Goal: Task Accomplishment & Management: Complete application form

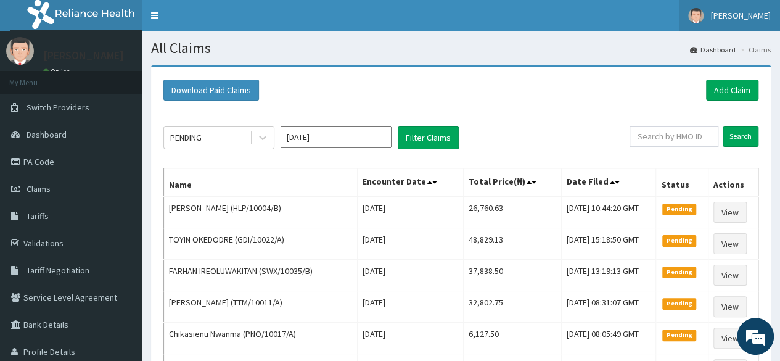
click at [755, 15] on span "[PERSON_NAME]" at bounding box center [741, 15] width 60 height 11
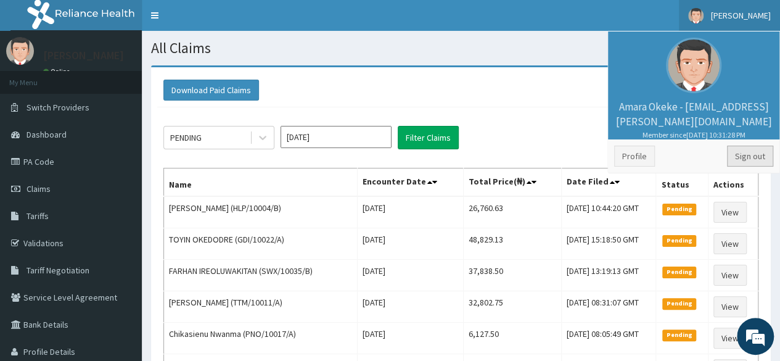
click at [748, 154] on link "Sign out" at bounding box center [750, 155] width 46 height 21
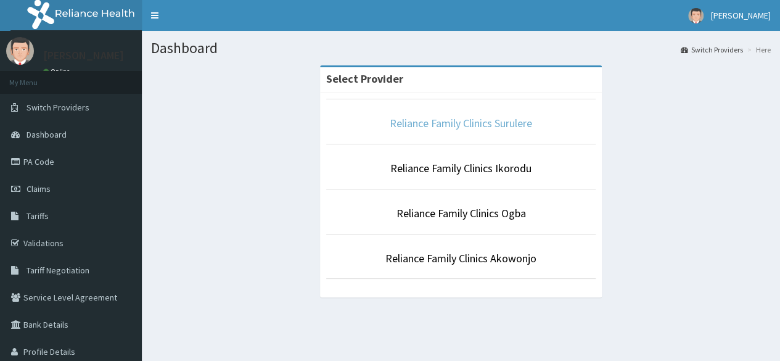
click at [473, 121] on link "Reliance Family Clinics Surulere" at bounding box center [461, 123] width 142 height 14
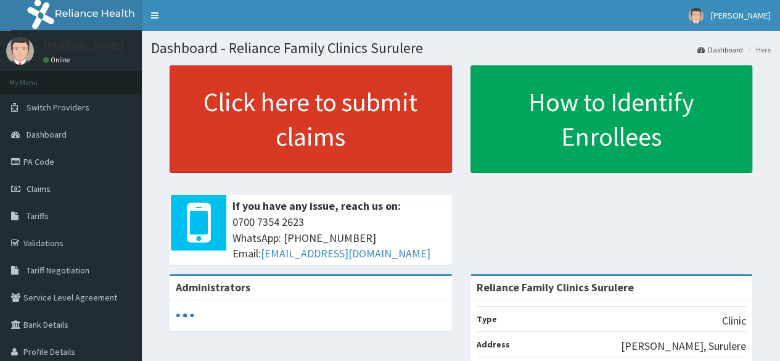
click at [342, 97] on link "Click here to submit claims" at bounding box center [311, 118] width 282 height 107
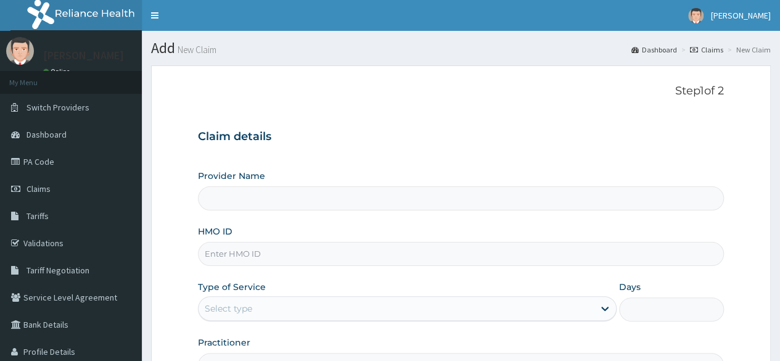
type input "Reliance Family Clinics Surulere"
click at [281, 258] on input "HMO ID" at bounding box center [461, 254] width 526 height 24
paste input "PNG/10057/A"
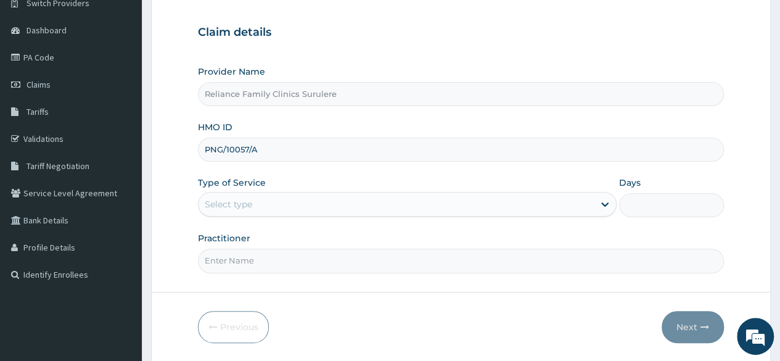
scroll to position [143, 0]
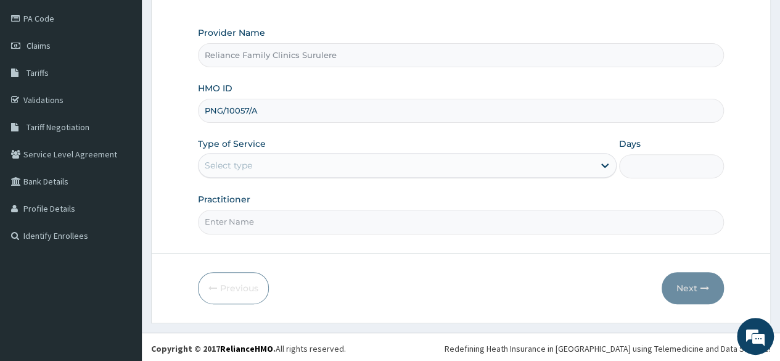
click at [221, 110] on input "PNG/10057/A" at bounding box center [461, 111] width 526 height 24
type input "PNG/10057/A"
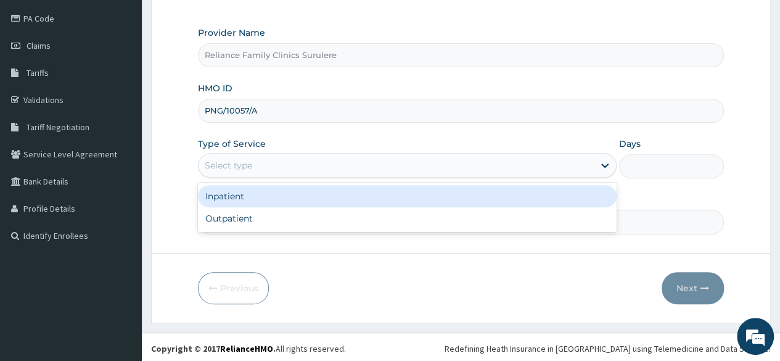
click at [449, 176] on div "Select type" at bounding box center [407, 165] width 419 height 25
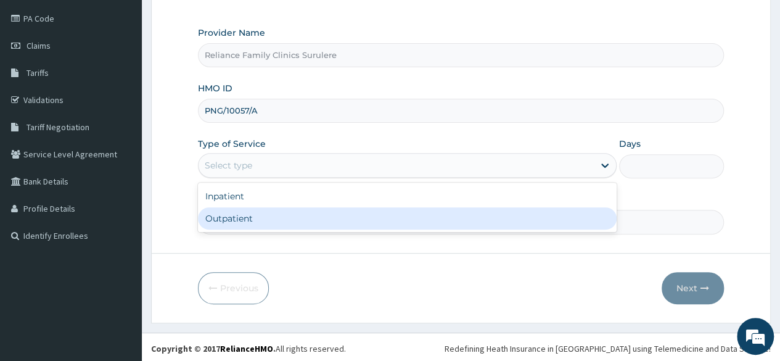
click at [388, 224] on div "Outpatient" at bounding box center [407, 218] width 419 height 22
type input "1"
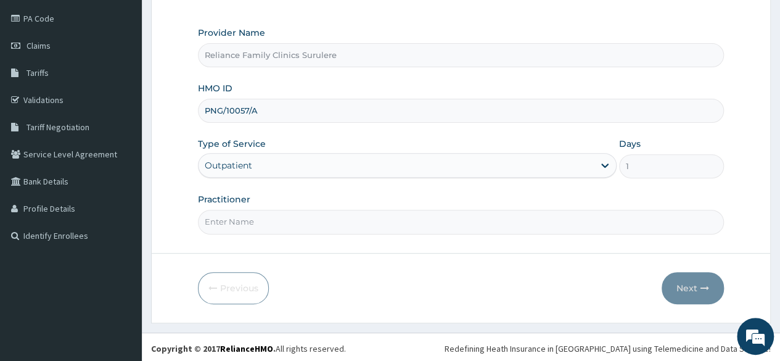
click at [342, 224] on input "Practitioner" at bounding box center [461, 222] width 526 height 24
type input "Locum"
click at [700, 278] on button "Next" at bounding box center [692, 288] width 62 height 32
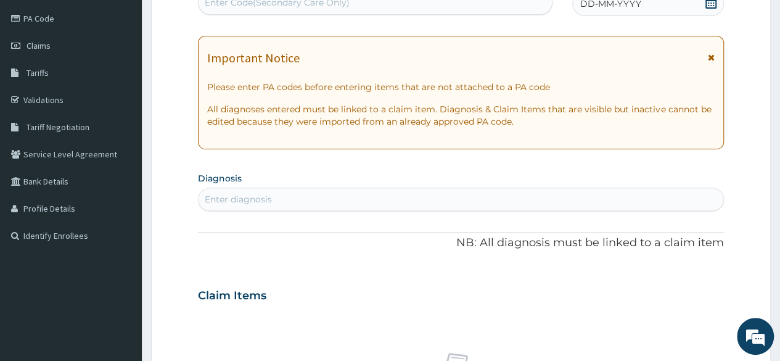
click at [231, 200] on div "Enter diagnosis" at bounding box center [238, 199] width 67 height 12
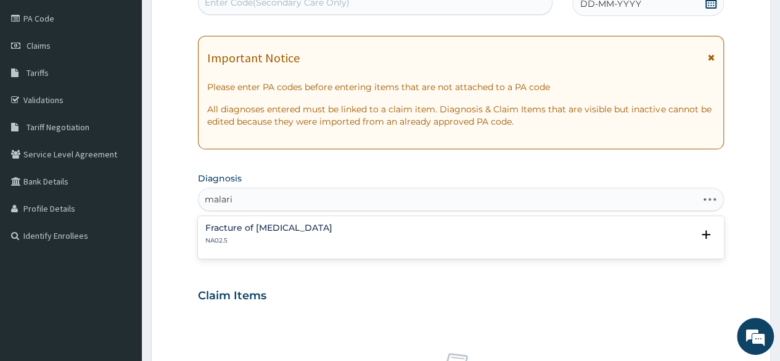
type input "malaria"
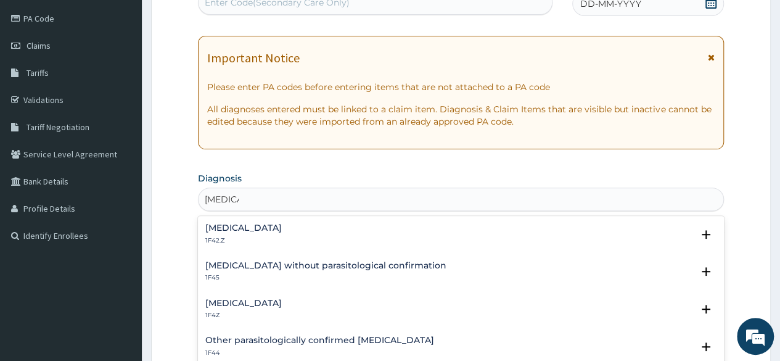
click at [243, 231] on h4 "Plasmodium malariae malaria without complication" at bounding box center [243, 227] width 76 height 9
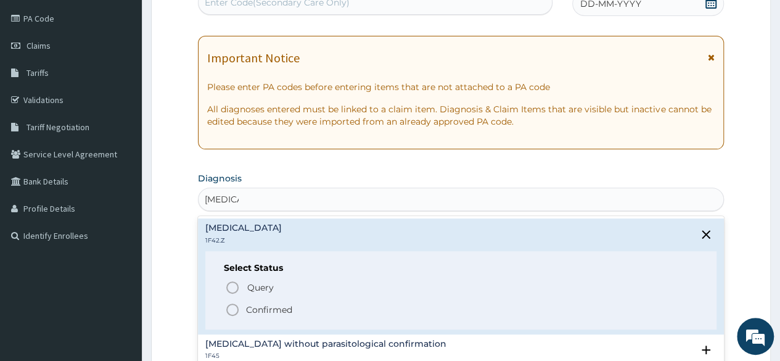
click at [234, 310] on icon "status option filled" at bounding box center [232, 309] width 15 height 15
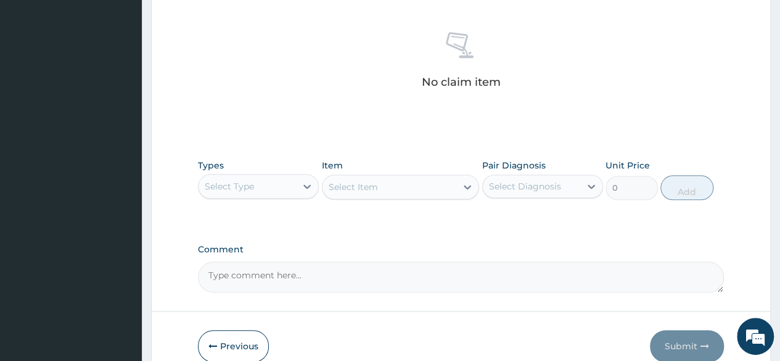
scroll to position [471, 0]
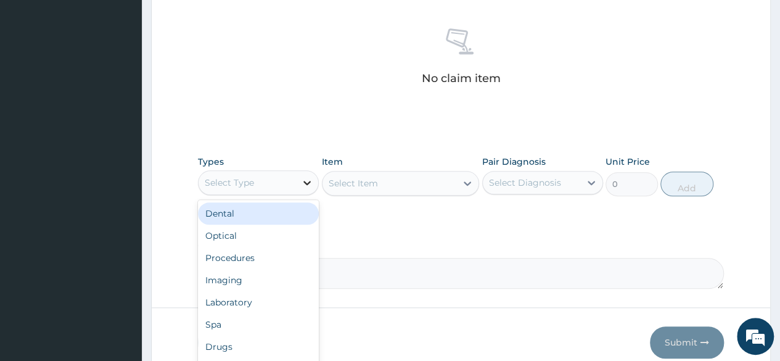
click at [312, 181] on icon at bounding box center [307, 182] width 12 height 12
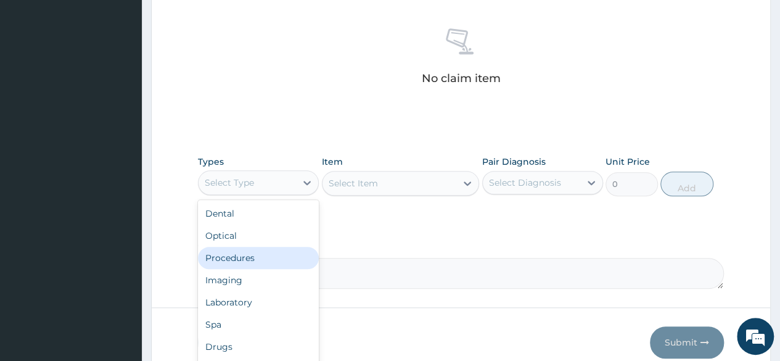
click at [261, 253] on div "Procedures" at bounding box center [258, 258] width 121 height 22
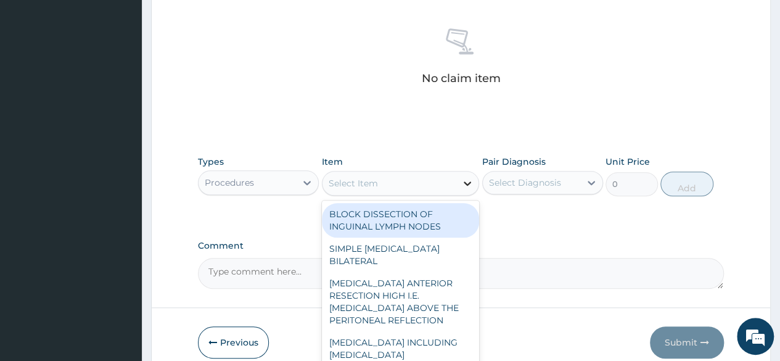
click at [465, 186] on icon at bounding box center [467, 183] width 12 height 12
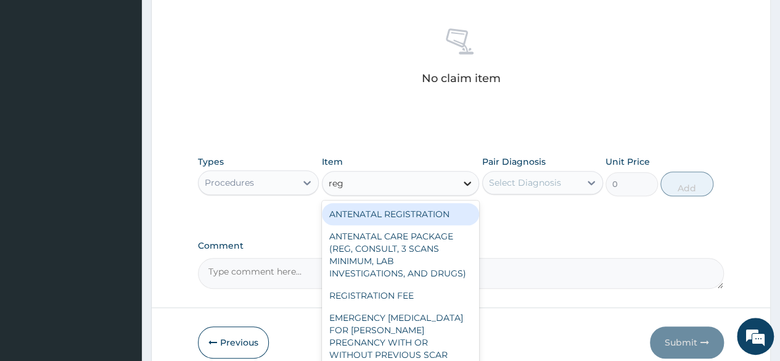
type input "regi"
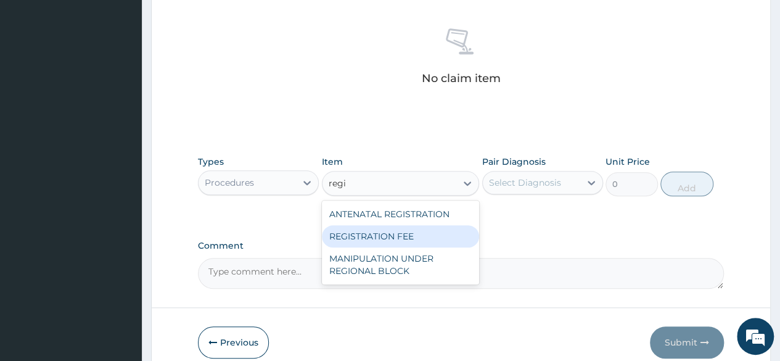
click at [399, 232] on div "REGISTRATION FEE" at bounding box center [401, 236] width 158 height 22
type input "2042.5"
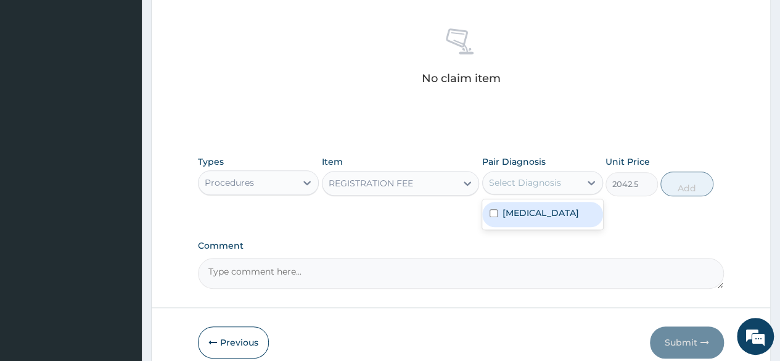
click at [538, 179] on div "Select Diagnosis" at bounding box center [525, 182] width 72 height 12
click at [525, 214] on label "Plasmodium malariae malaria without complication" at bounding box center [540, 213] width 76 height 12
checkbox input "true"
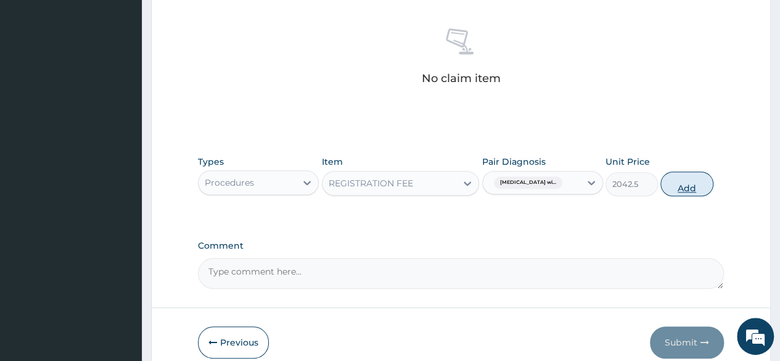
click at [671, 186] on button "Add" at bounding box center [686, 183] width 52 height 25
type input "0"
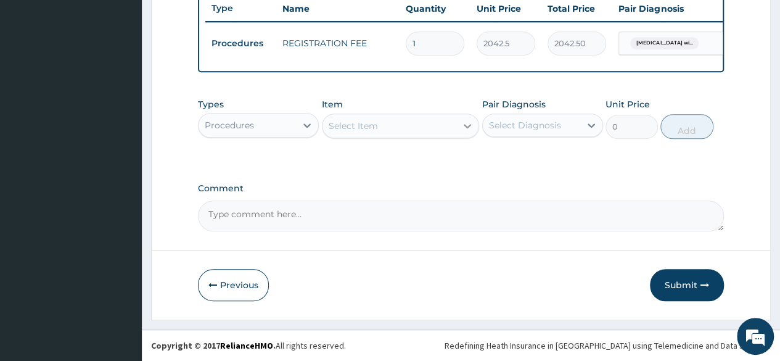
click at [464, 132] on icon at bounding box center [467, 126] width 12 height 12
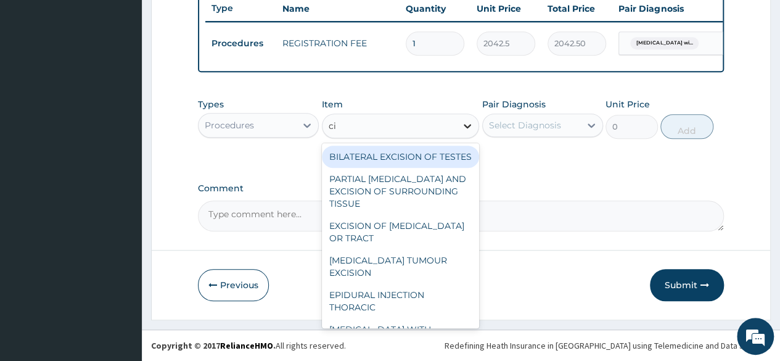
type input "c"
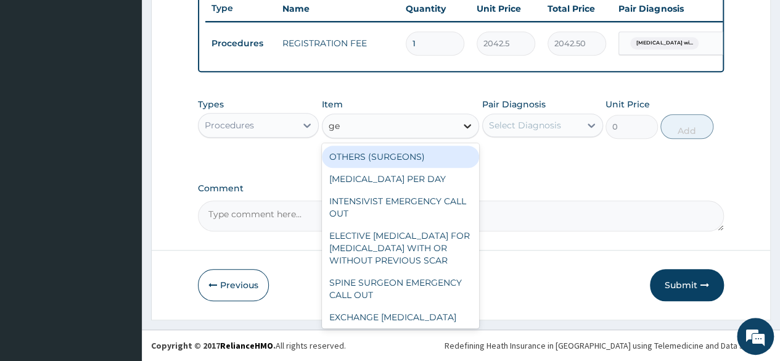
type input "gen"
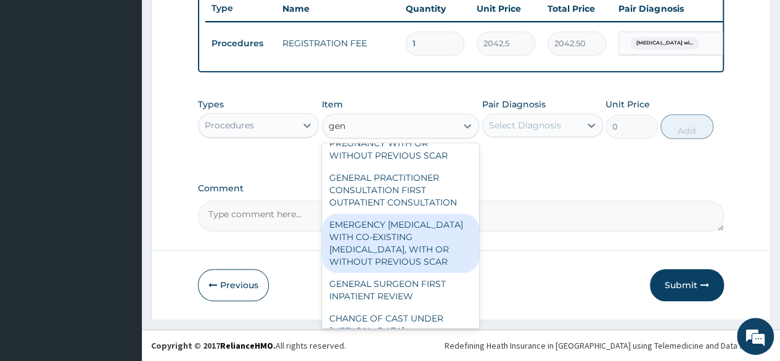
scroll to position [583, 0]
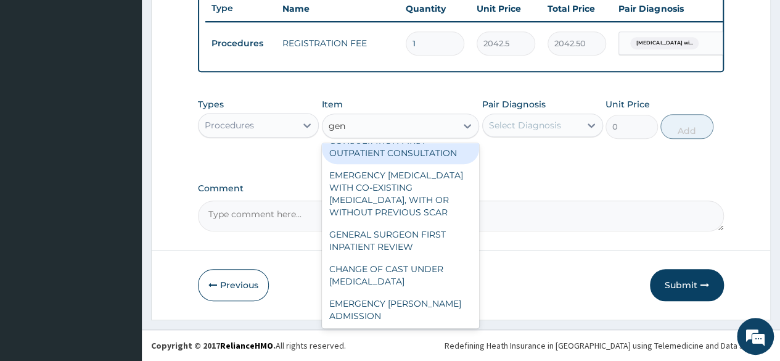
click at [379, 164] on div "GENERAL PRACTITIONER CONSULTATION FIRST OUTPATIENT CONSULTATION" at bounding box center [401, 140] width 158 height 47
type input "3370.125"
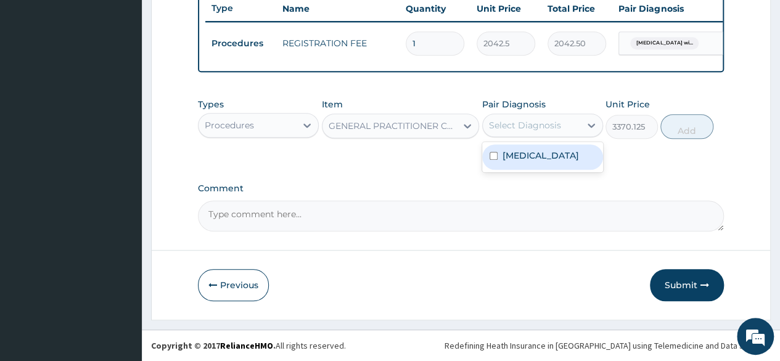
click at [570, 133] on div "Select Diagnosis" at bounding box center [531, 125] width 97 height 20
click at [504, 162] on label "Plasmodium malariae malaria without complication" at bounding box center [540, 155] width 76 height 12
checkbox input "true"
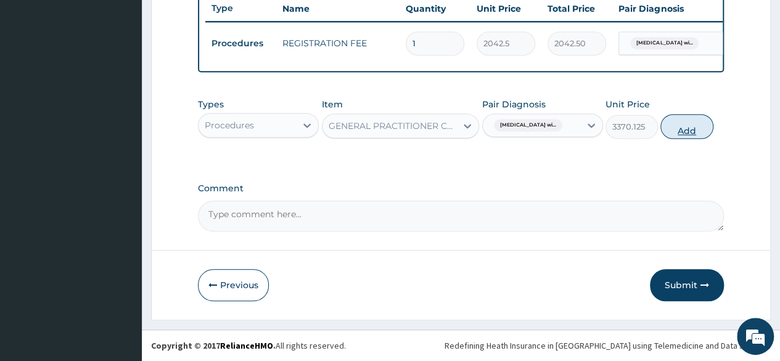
click at [690, 134] on button "Add" at bounding box center [686, 126] width 52 height 25
type input "0"
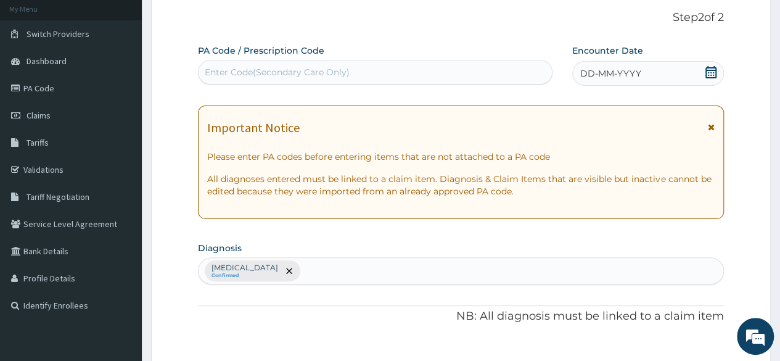
scroll to position [72, 0]
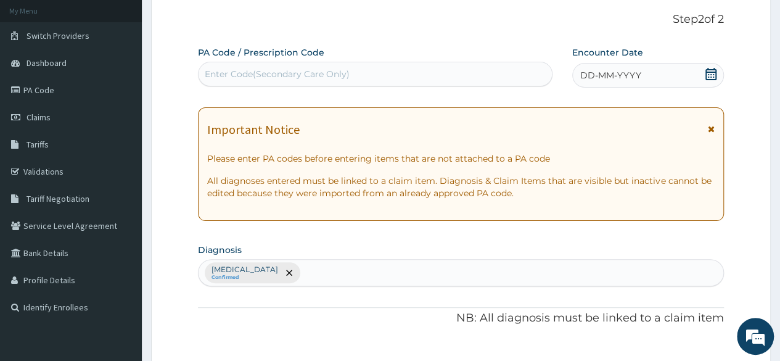
click at [711, 73] on icon at bounding box center [711, 74] width 12 height 12
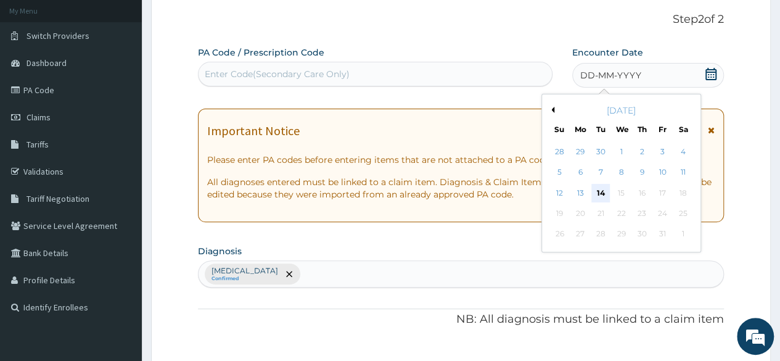
click at [601, 188] on div "14" at bounding box center [600, 193] width 18 height 18
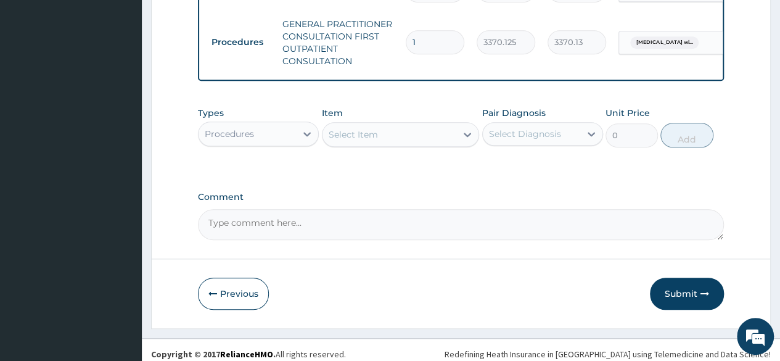
scroll to position [539, 0]
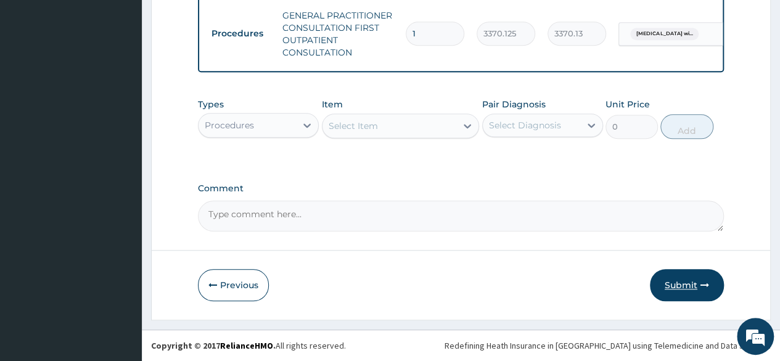
click at [672, 280] on button "Submit" at bounding box center [687, 285] width 74 height 32
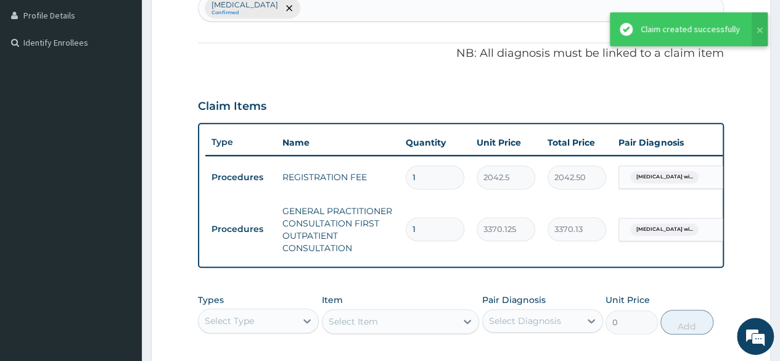
scroll to position [332, 0]
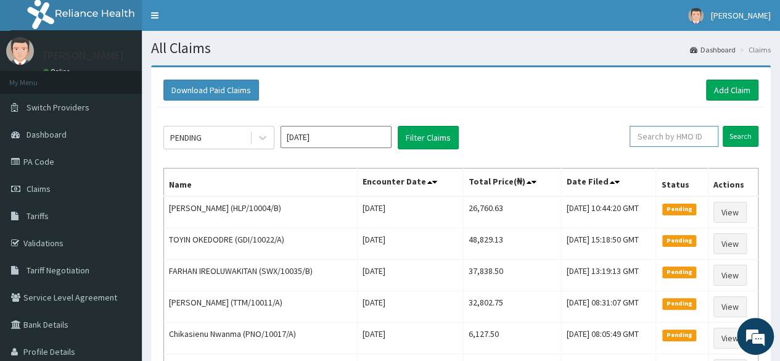
click at [672, 142] on input "text" at bounding box center [673, 136] width 89 height 21
paste input "PNG/10057/A"
type input "PNG/10057/A"
click at [723, 126] on input "Search" at bounding box center [741, 136] width 36 height 21
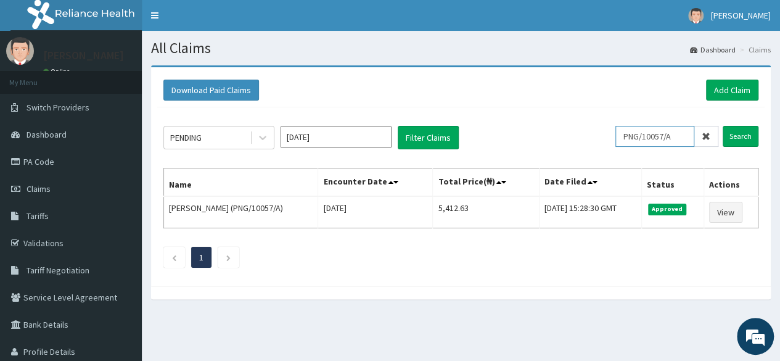
scroll to position [0, 0]
click at [723, 86] on link "Add Claim" at bounding box center [732, 90] width 52 height 21
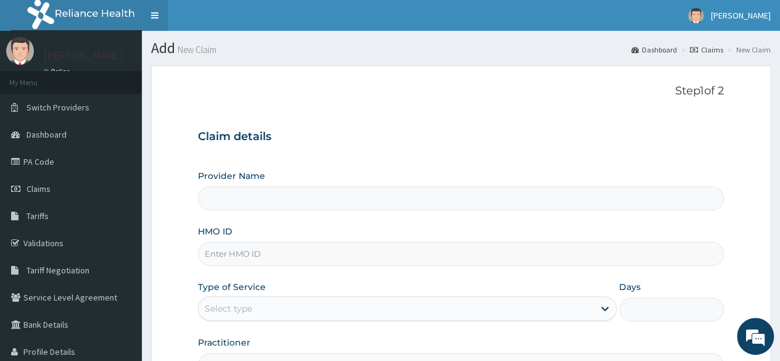
type input "Reliance Family Clinics Surulere"
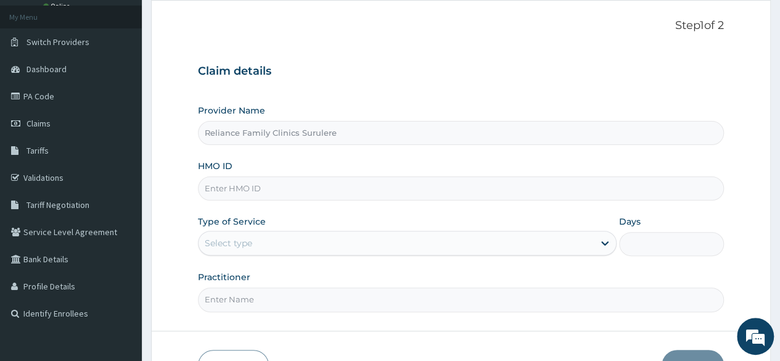
scroll to position [68, 0]
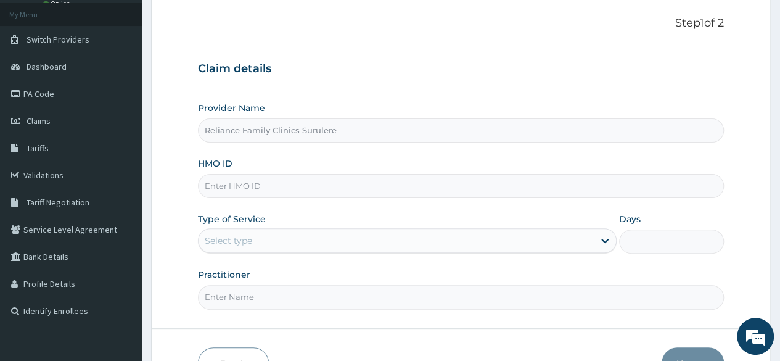
click at [269, 182] on input "HMO ID" at bounding box center [461, 186] width 526 height 24
paste input "PNO/10017/A"
click at [222, 186] on input "PNO/10017/A" at bounding box center [461, 186] width 526 height 24
type input "PNO/10017/A"
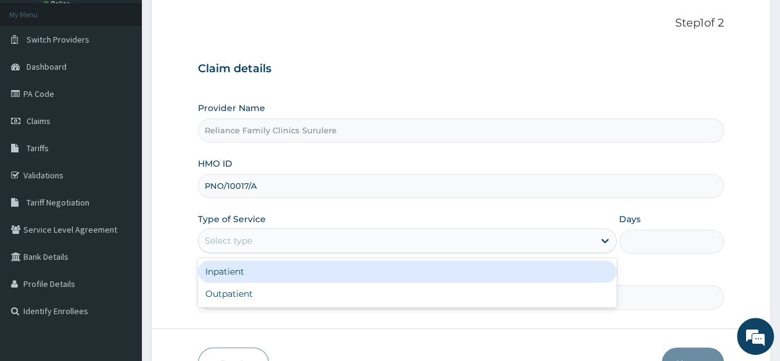
click at [288, 243] on div "Select type" at bounding box center [396, 241] width 395 height 20
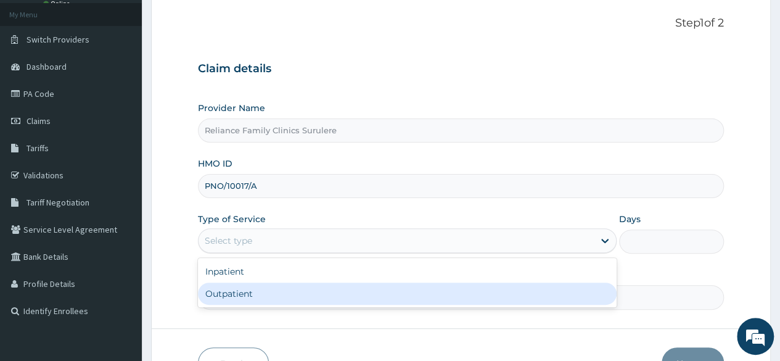
click at [265, 303] on div "Outpatient" at bounding box center [407, 293] width 419 height 22
type input "1"
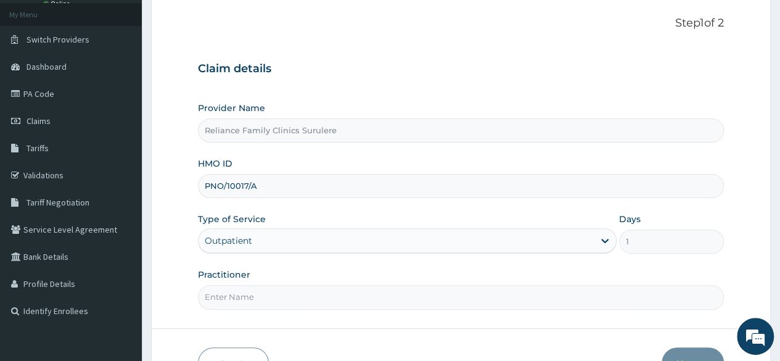
click at [270, 298] on input "Practitioner" at bounding box center [461, 297] width 526 height 24
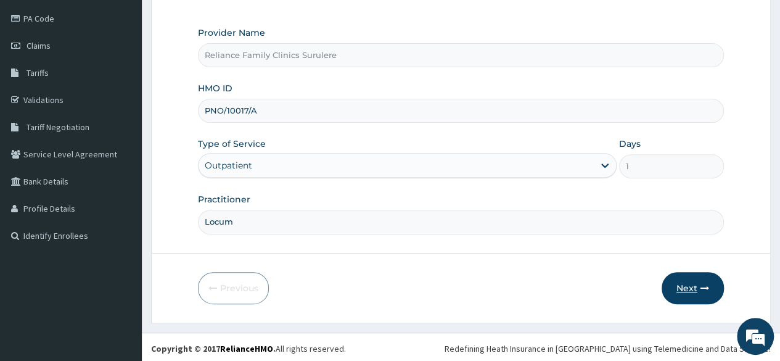
type input "Locum"
click at [679, 292] on button "Next" at bounding box center [692, 288] width 62 height 32
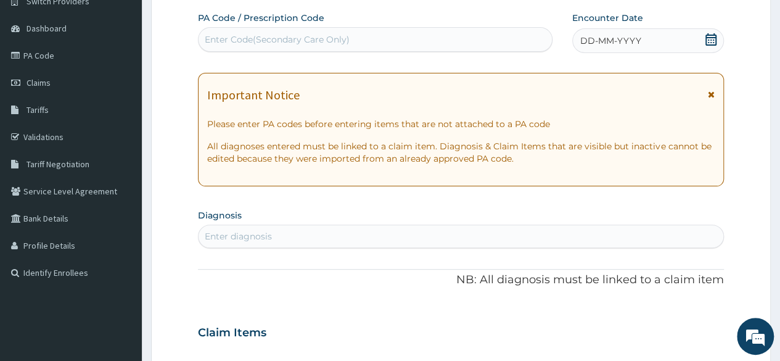
scroll to position [106, 0]
click at [714, 35] on icon at bounding box center [711, 39] width 12 height 12
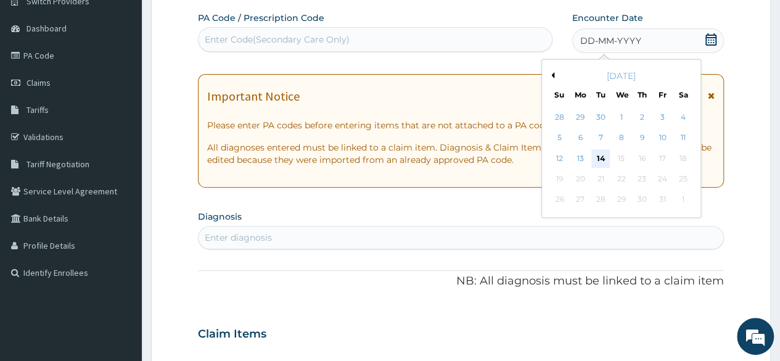
click at [597, 160] on div "14" at bounding box center [600, 158] width 18 height 18
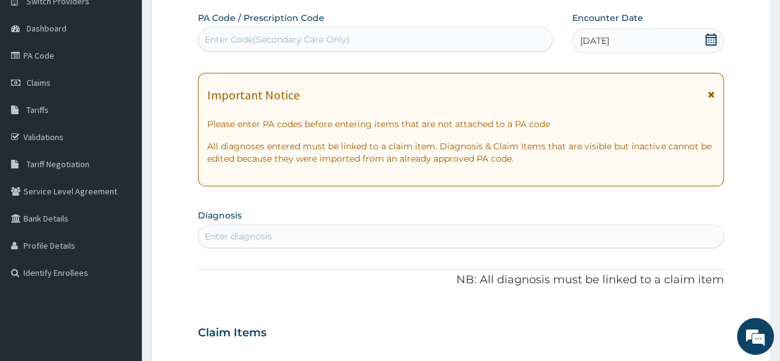
click at [265, 237] on div "Enter diagnosis" at bounding box center [238, 236] width 67 height 12
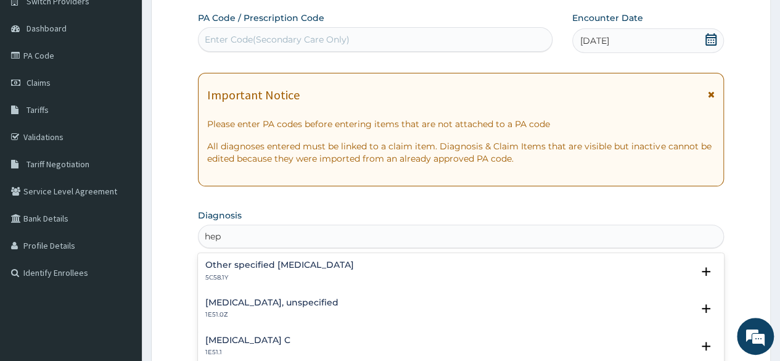
type input "hep"
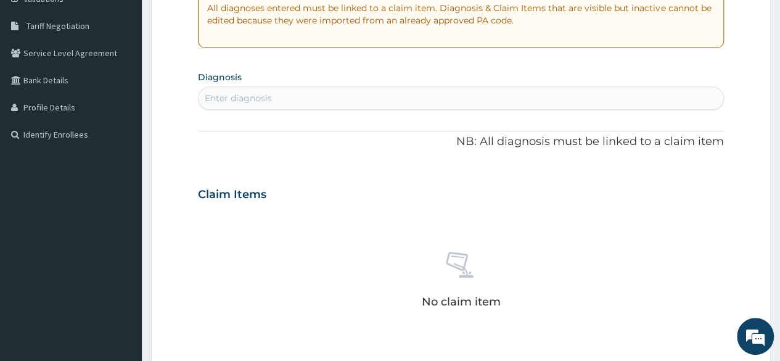
scroll to position [245, 0]
click at [311, 99] on div "Enter diagnosis" at bounding box center [461, 97] width 525 height 20
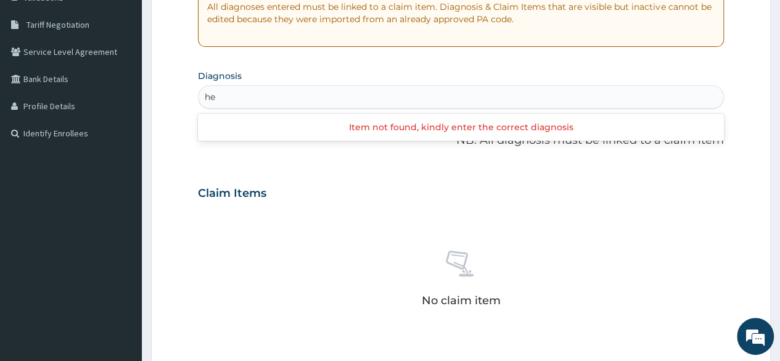
type input "h"
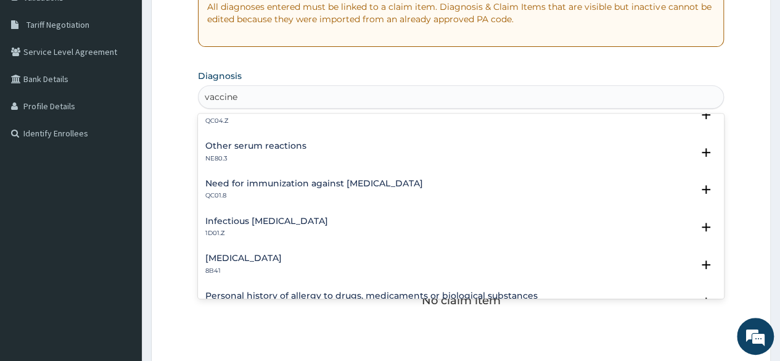
scroll to position [0, 0]
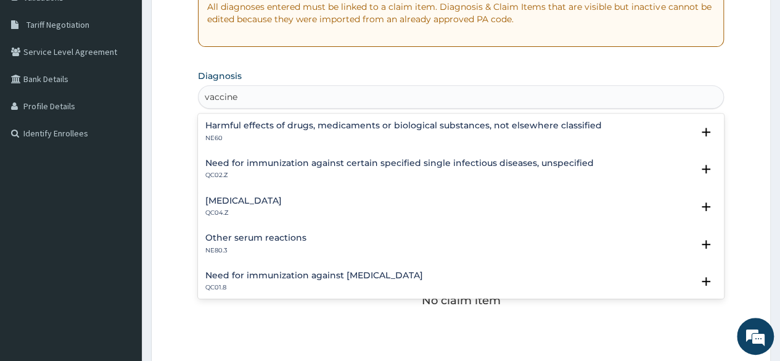
type input "vaccin"
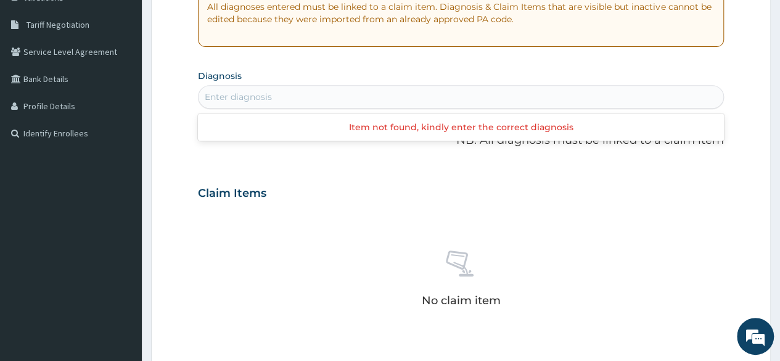
click at [285, 89] on div "Enter diagnosis" at bounding box center [461, 97] width 525 height 20
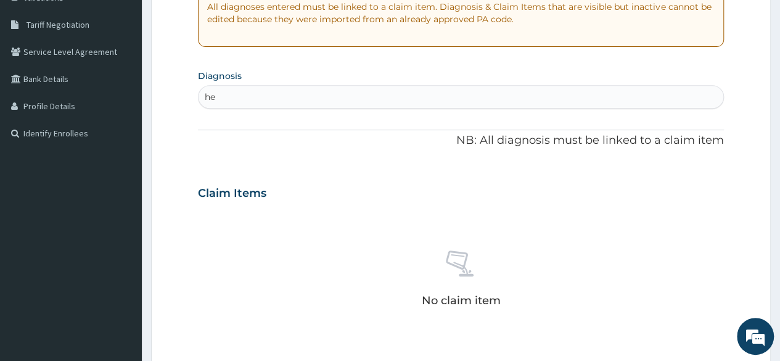
type input "h"
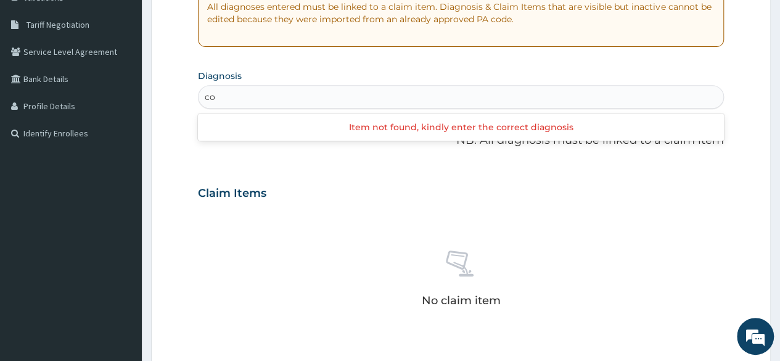
type input "c"
type input "h"
type input "immusnization"
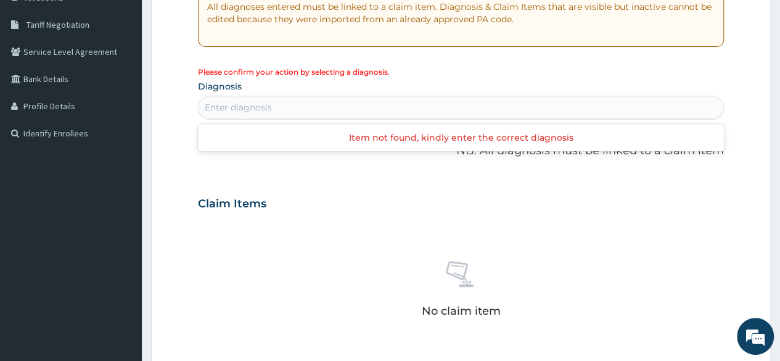
click at [287, 108] on div "Enter diagnosis" at bounding box center [461, 107] width 525 height 20
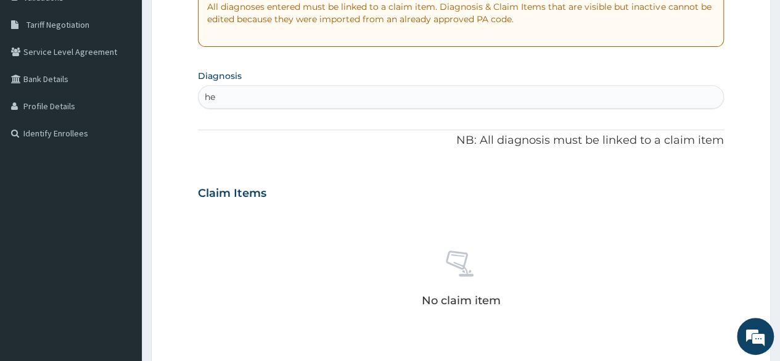
type input "h"
click at [278, 97] on div "Enter diagnosis" at bounding box center [461, 97] width 525 height 20
type input "h"
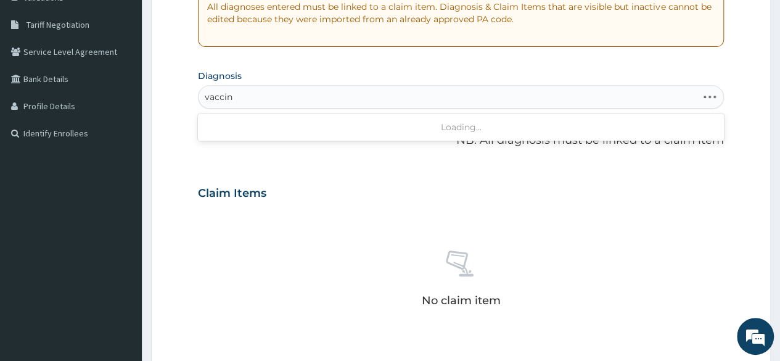
type input "vaccine"
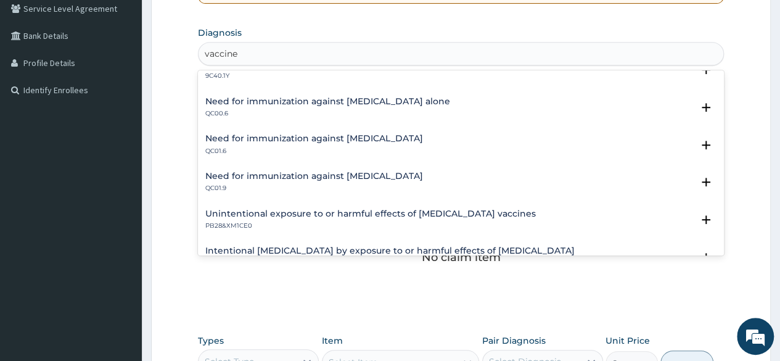
scroll to position [973, 0]
click at [324, 139] on h4 "Need for immunization against viral hepatitis" at bounding box center [314, 137] width 218 height 9
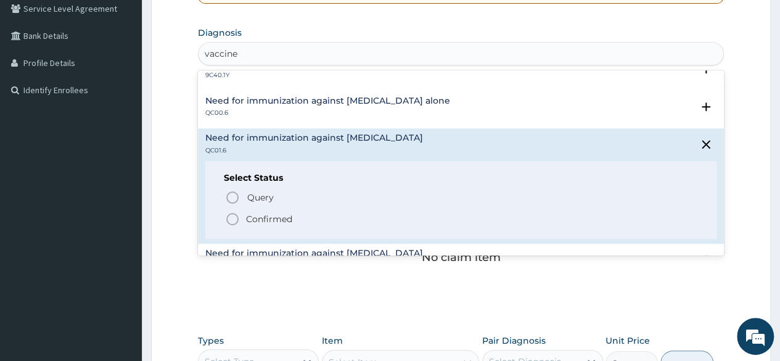
click at [237, 218] on circle "status option filled" at bounding box center [232, 218] width 11 height 11
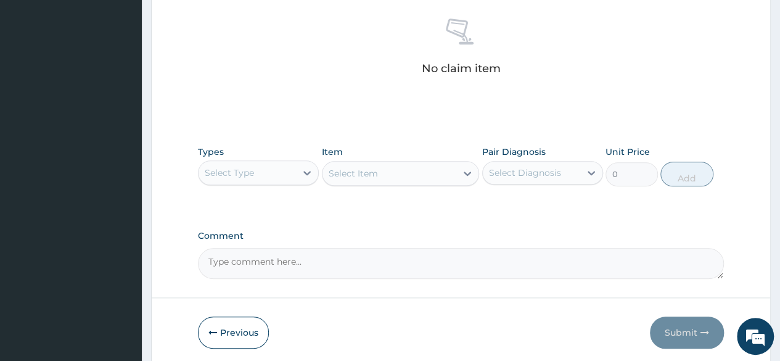
scroll to position [485, 0]
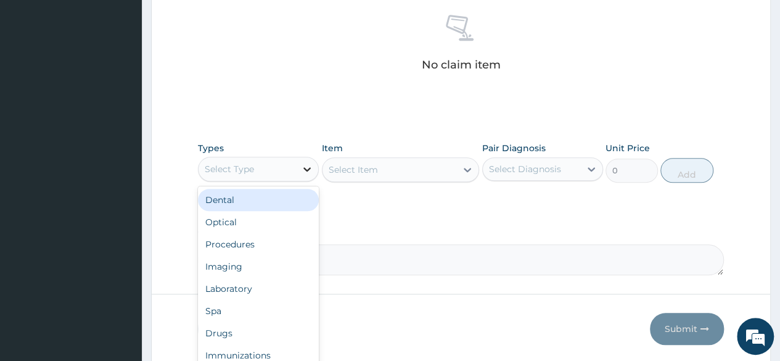
click at [306, 169] on icon at bounding box center [307, 169] width 12 height 12
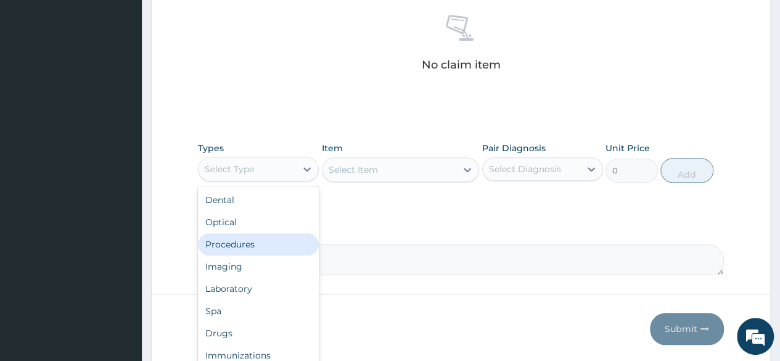
click at [266, 245] on div "Procedures" at bounding box center [258, 244] width 121 height 22
click at [306, 167] on icon at bounding box center [306, 169] width 7 height 4
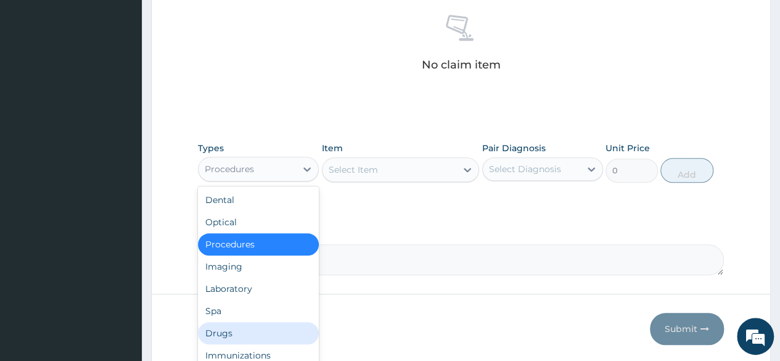
scroll to position [42, 0]
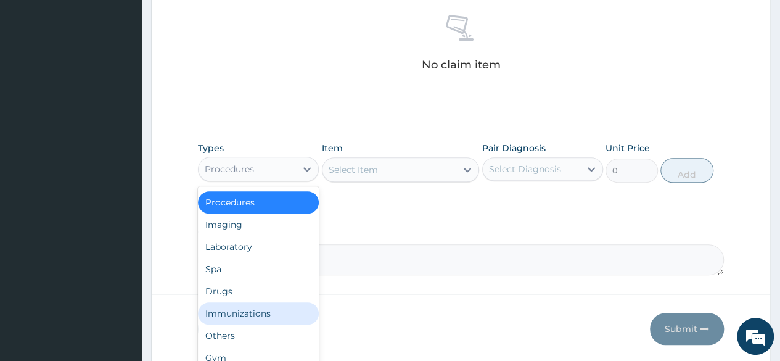
click at [268, 314] on div "Immunizations" at bounding box center [258, 313] width 121 height 22
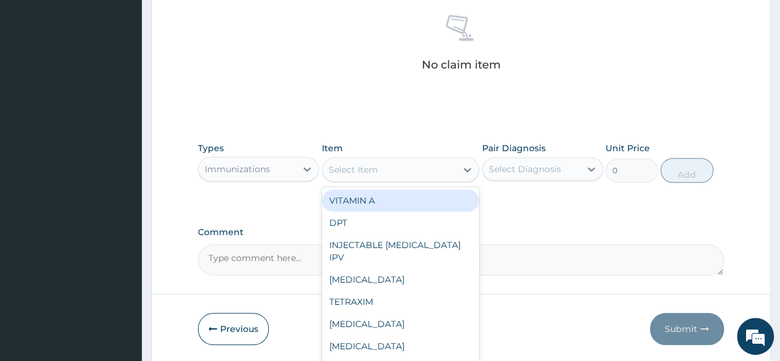
click at [466, 165] on icon at bounding box center [467, 169] width 12 height 12
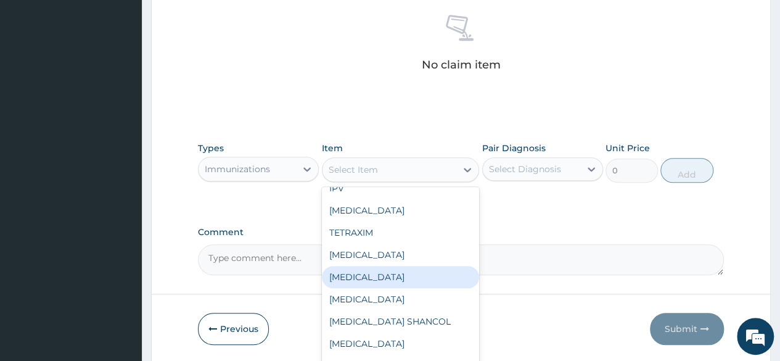
scroll to position [69, 0]
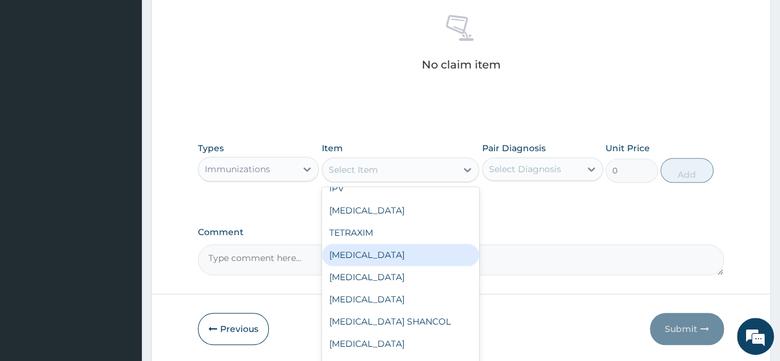
click at [390, 256] on div "HEPATITIS B" at bounding box center [401, 255] width 158 height 22
type input "8170"
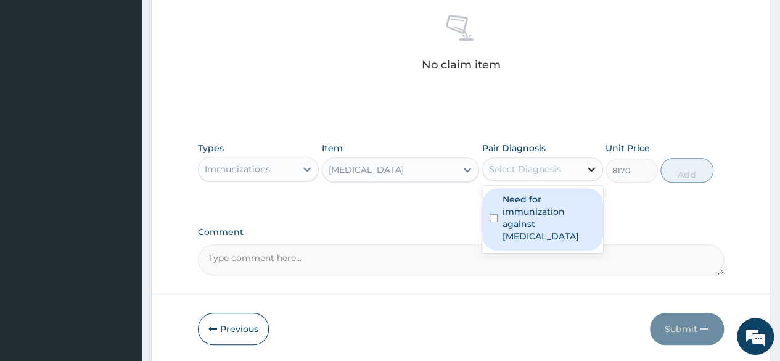
click at [592, 163] on icon at bounding box center [591, 169] width 12 height 12
click at [509, 219] on label "Need for immunization against viral hepatitis" at bounding box center [548, 217] width 93 height 49
checkbox input "true"
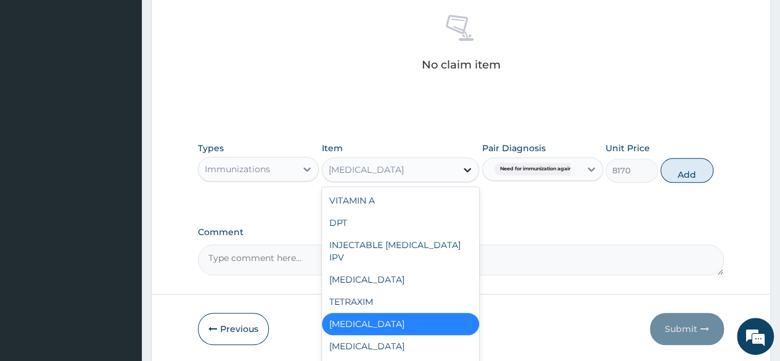
click at [466, 166] on icon at bounding box center [467, 169] width 12 height 12
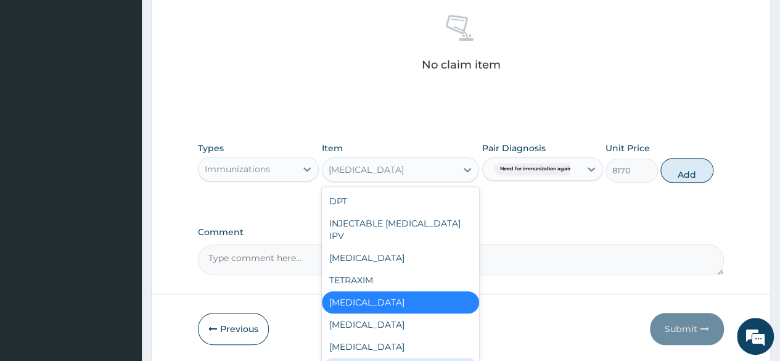
scroll to position [0, 0]
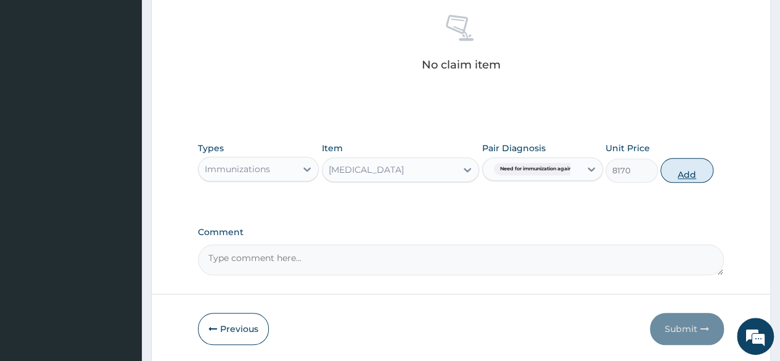
click at [686, 173] on button "Add" at bounding box center [686, 170] width 52 height 25
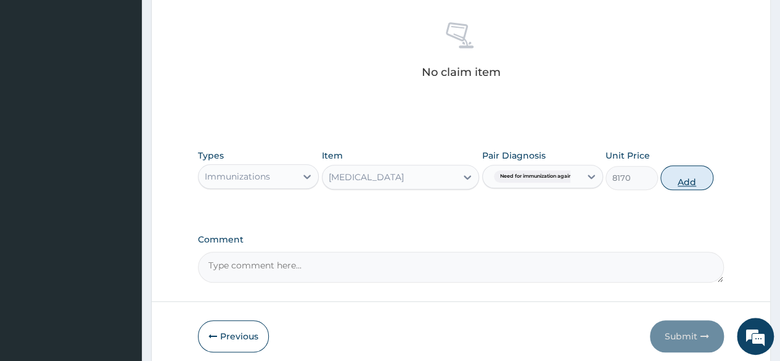
type input "0"
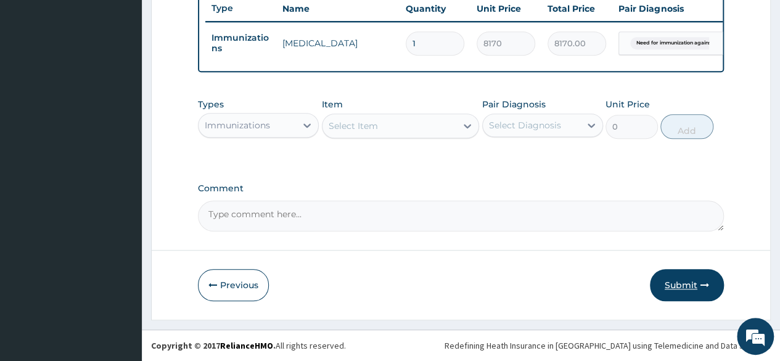
click at [670, 285] on button "Submit" at bounding box center [687, 285] width 74 height 32
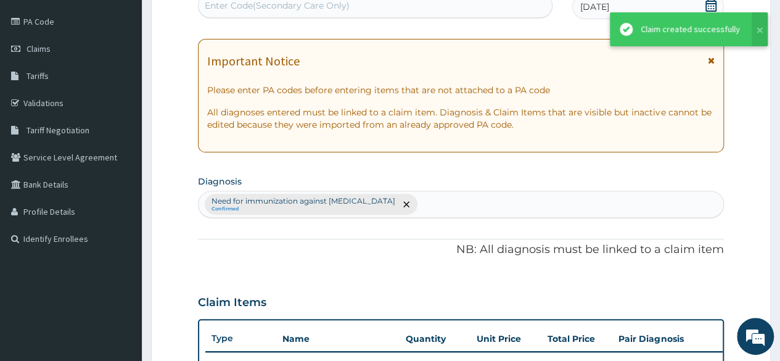
scroll to position [139, 0]
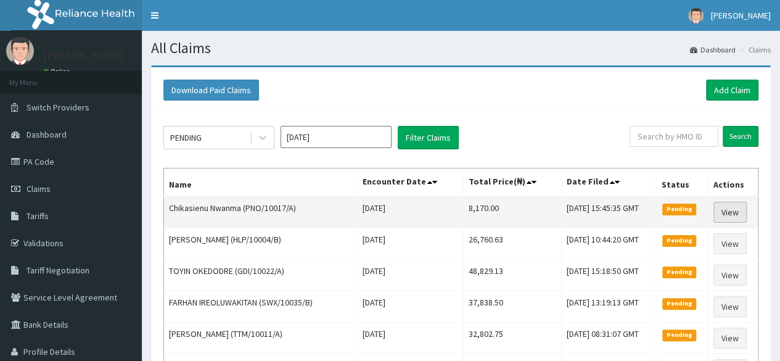
click at [725, 205] on link "View" at bounding box center [729, 212] width 33 height 21
